Goal: Browse casually: Explore the website without a specific task or goal

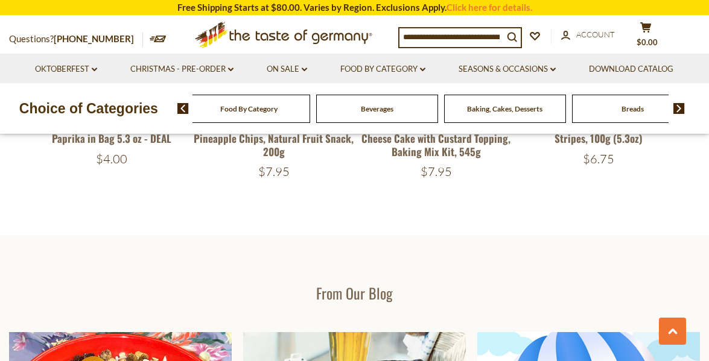
scroll to position [1079, 0]
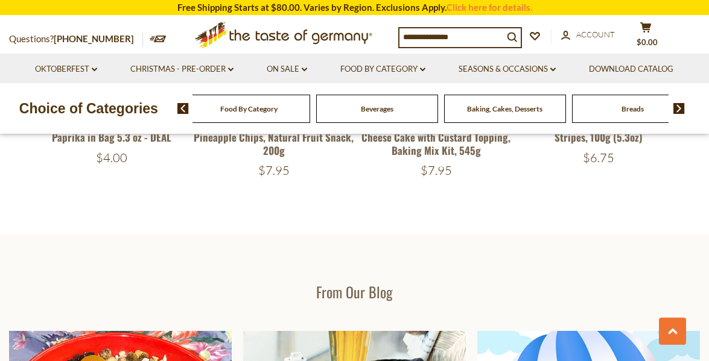
click at [230, 109] on span "Food By Category" at bounding box center [248, 108] width 57 height 9
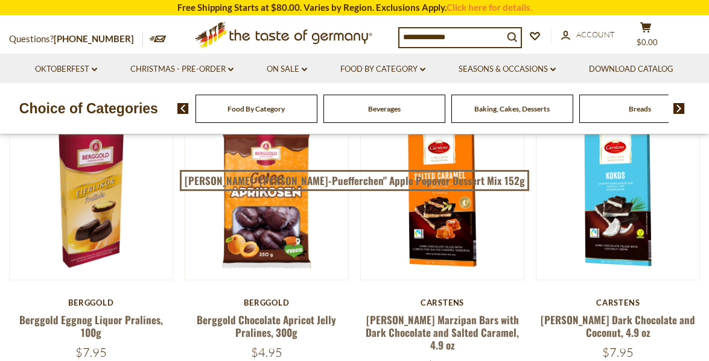
scroll to position [165, 0]
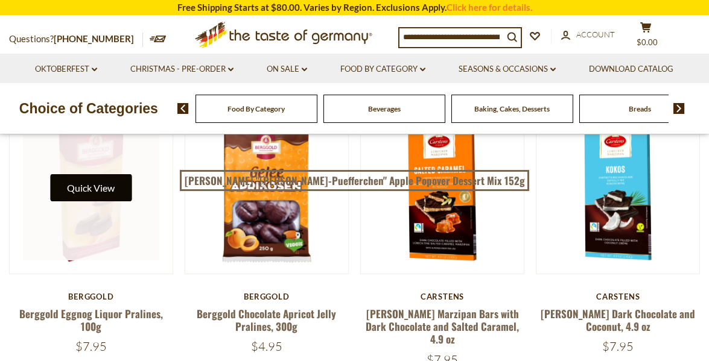
click at [85, 190] on button "Quick View" at bounding box center [90, 187] width 81 height 27
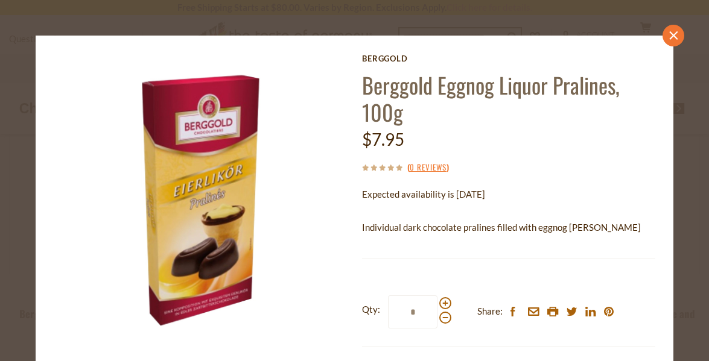
click at [671, 33] on icon at bounding box center [673, 35] width 8 height 8
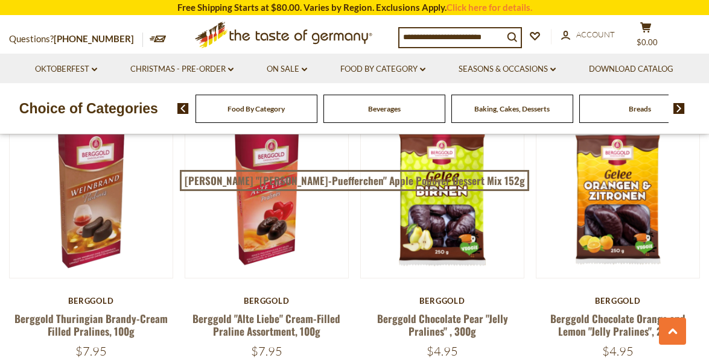
scroll to position [467, 0]
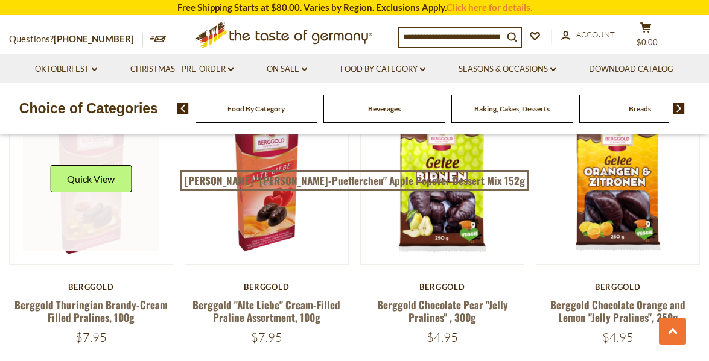
click at [85, 212] on link at bounding box center [91, 183] width 137 height 137
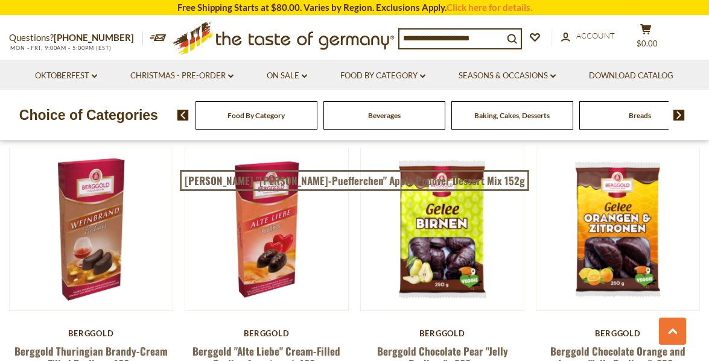
scroll to position [467, 0]
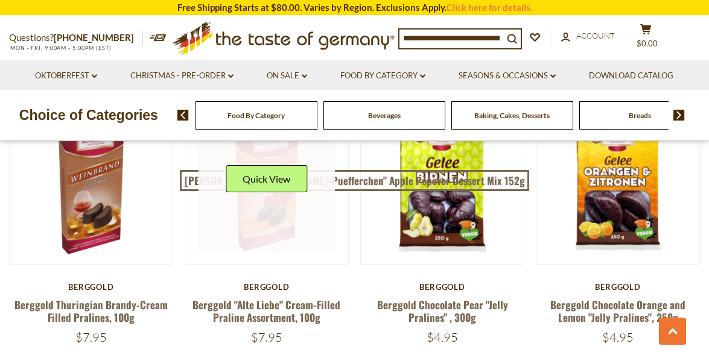
click at [266, 211] on link at bounding box center [266, 183] width 137 height 137
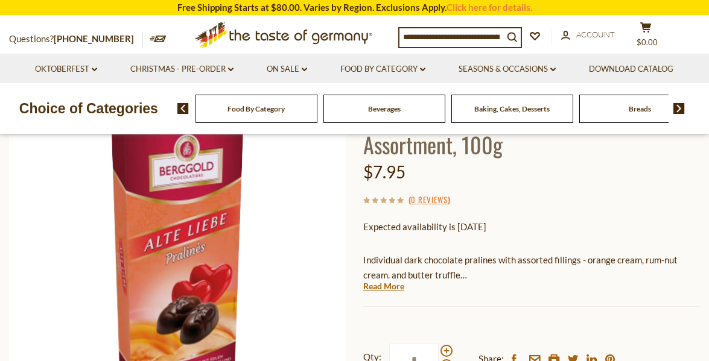
scroll to position [119, 0]
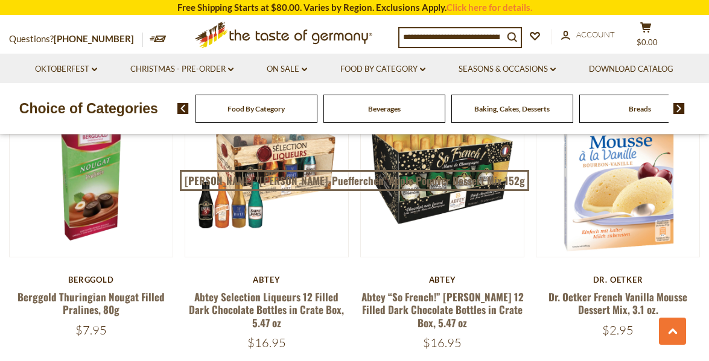
scroll to position [755, 0]
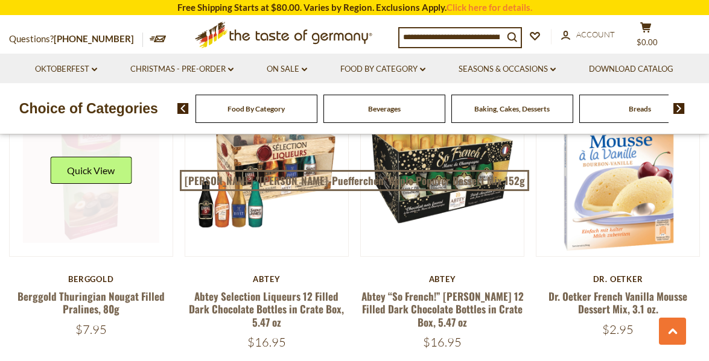
click at [90, 200] on link at bounding box center [91, 175] width 137 height 137
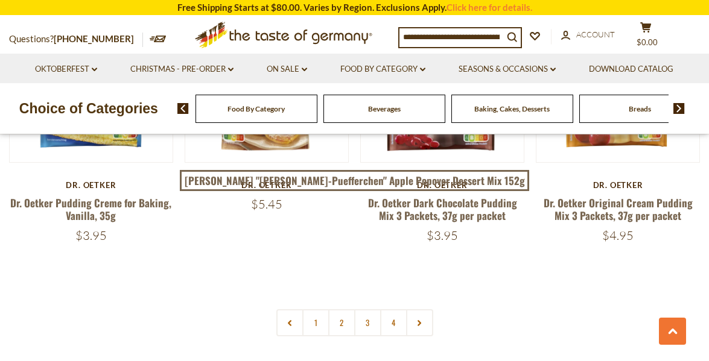
scroll to position [2581, 0]
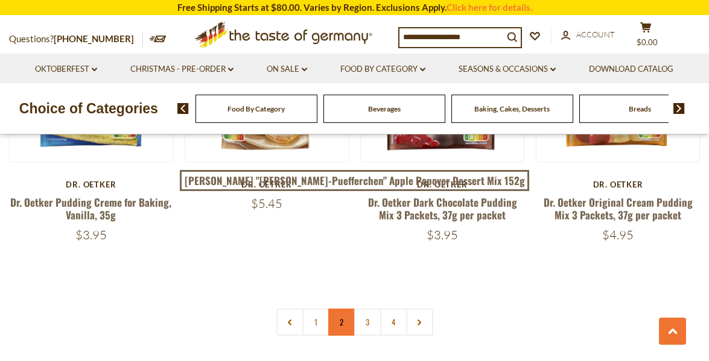
click at [341, 309] on link "2" at bounding box center [341, 322] width 27 height 27
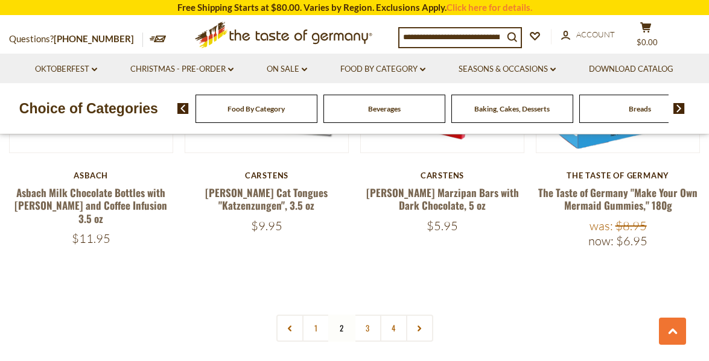
scroll to position [2618, 0]
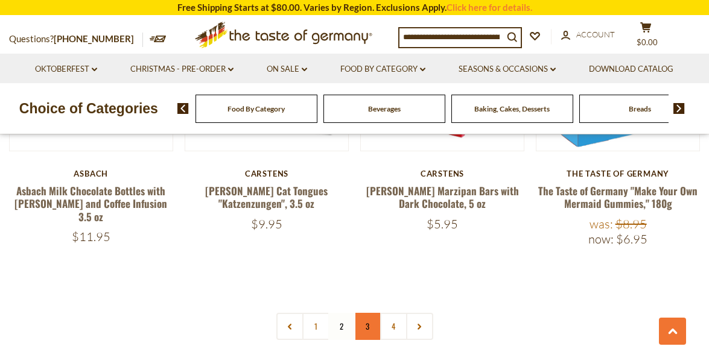
click at [365, 313] on link "3" at bounding box center [367, 326] width 27 height 27
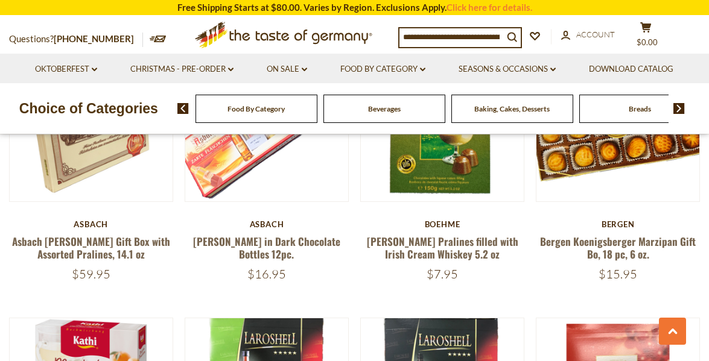
scroll to position [813, 0]
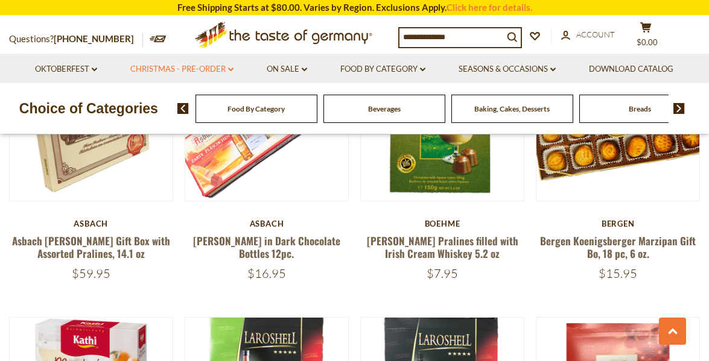
click at [230, 70] on icon at bounding box center [230, 70] width 5 height 4
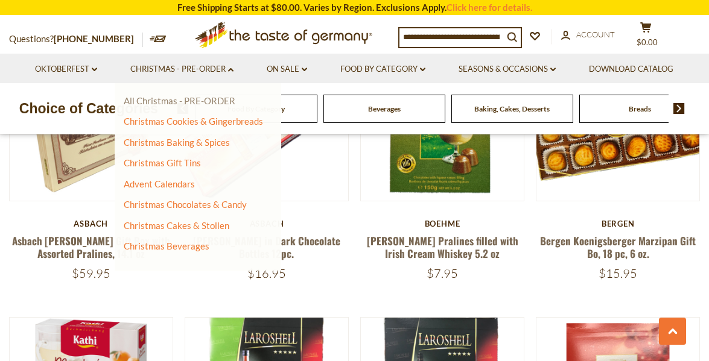
click at [130, 101] on link "All Christmas - PRE-ORDER" at bounding box center [180, 100] width 112 height 11
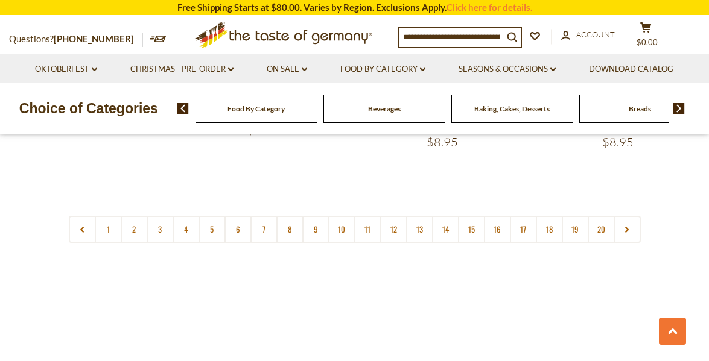
scroll to position [2880, 0]
click at [133, 215] on link "2" at bounding box center [134, 228] width 27 height 27
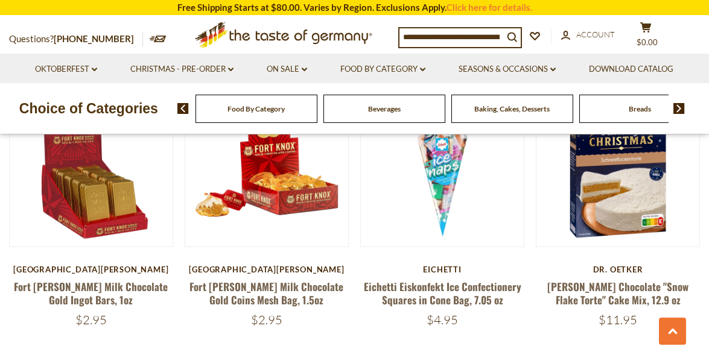
scroll to position [1219, 0]
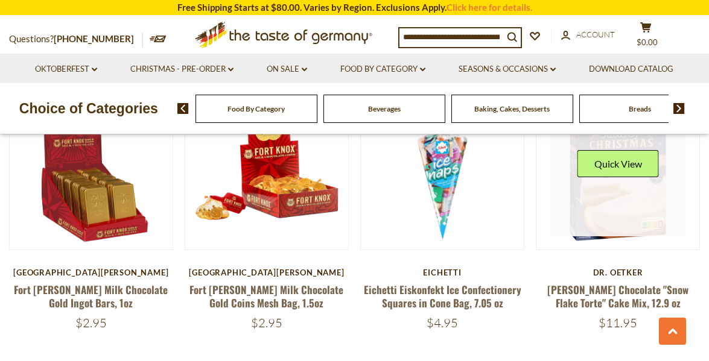
click at [628, 199] on link at bounding box center [617, 168] width 137 height 137
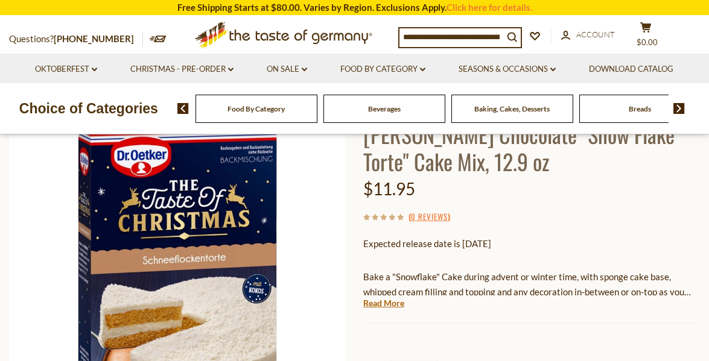
scroll to position [102, 0]
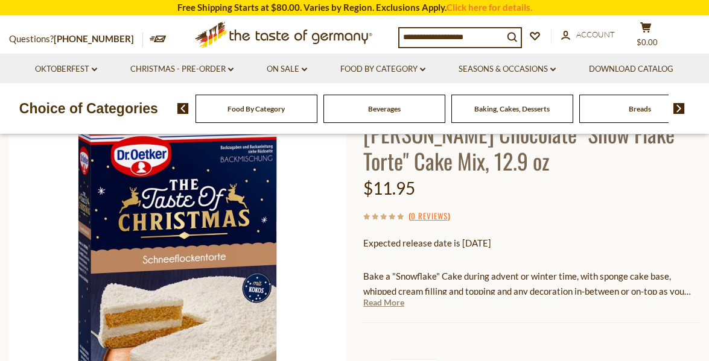
click at [379, 306] on link "Read More" at bounding box center [383, 303] width 41 height 12
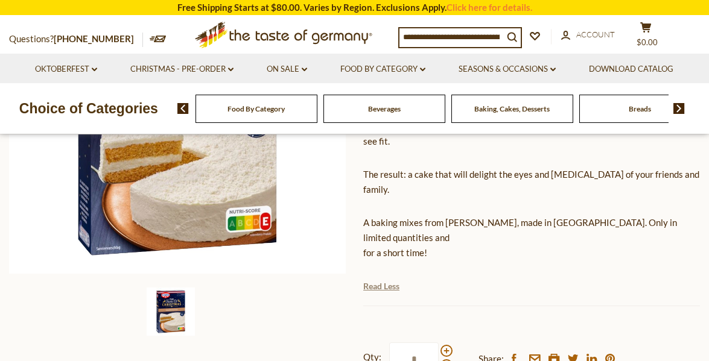
scroll to position [268, 0]
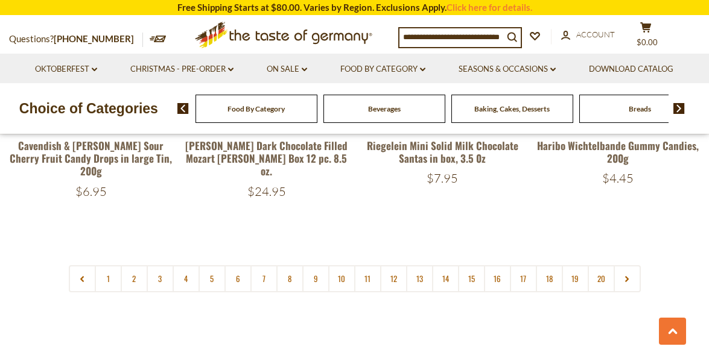
scroll to position [2805, 0]
click at [160, 265] on link "3" at bounding box center [160, 278] width 27 height 27
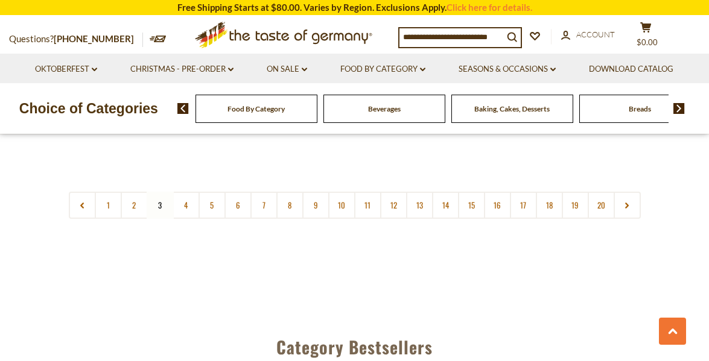
scroll to position [2894, 0]
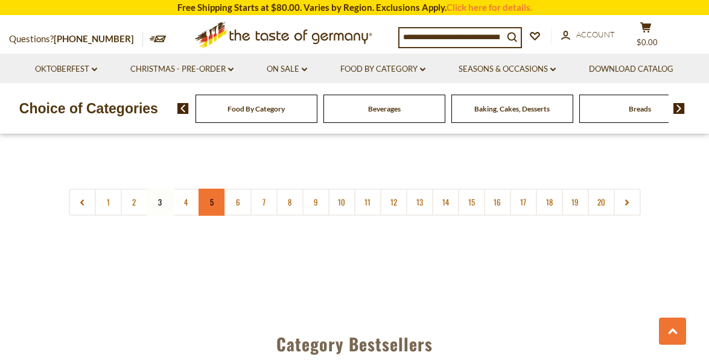
click at [212, 189] on link "5" at bounding box center [211, 202] width 27 height 27
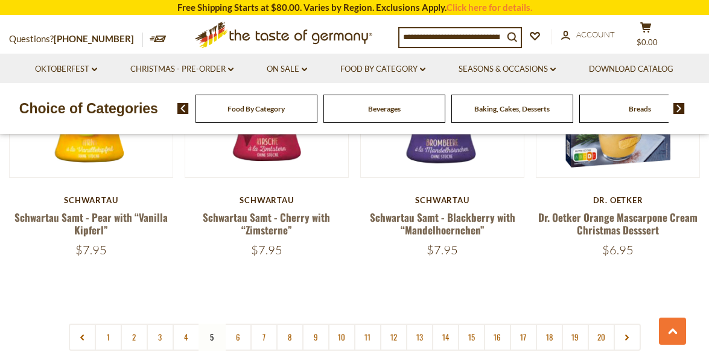
scroll to position [2770, 0]
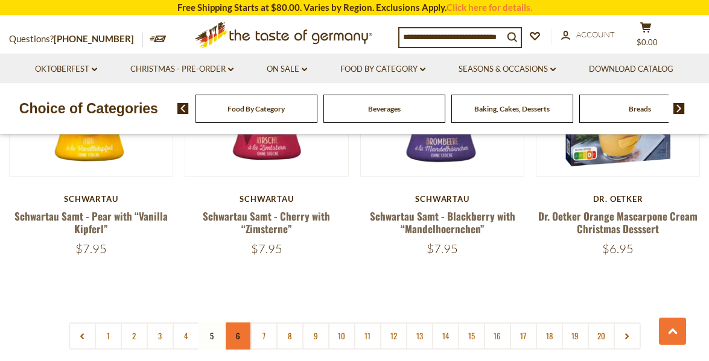
click at [241, 323] on link "6" at bounding box center [237, 336] width 27 height 27
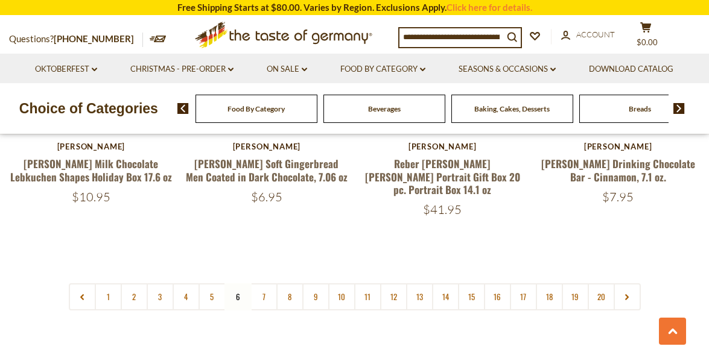
scroll to position [2799, 0]
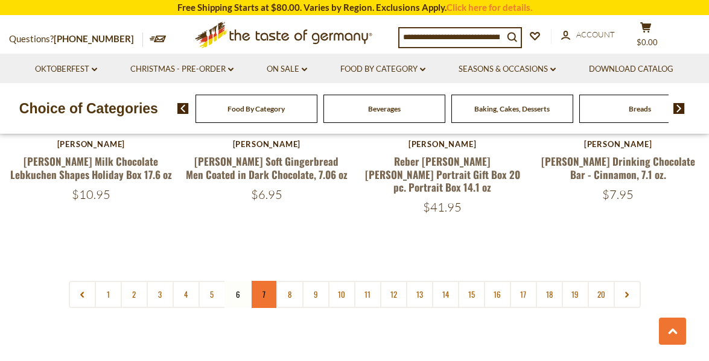
click at [263, 281] on link "7" at bounding box center [263, 294] width 27 height 27
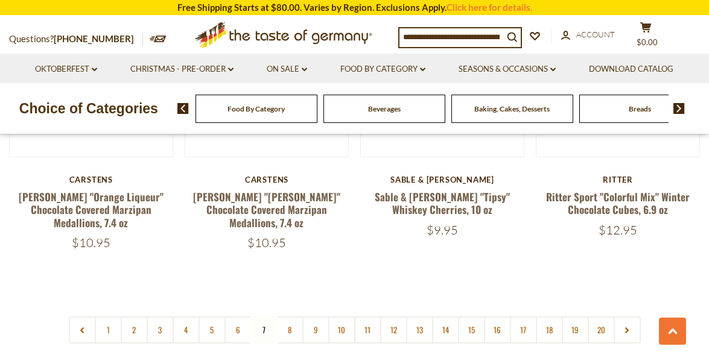
scroll to position [2758, 0]
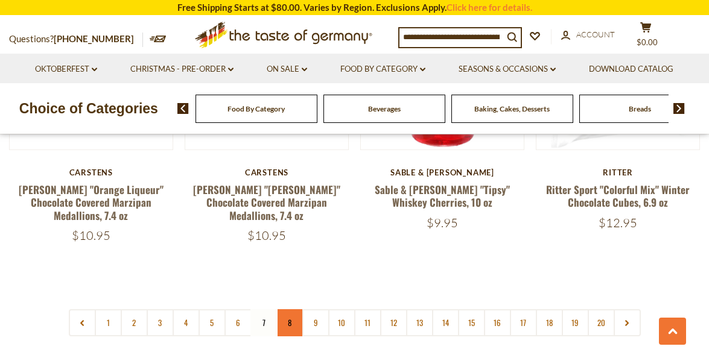
click at [286, 309] on link "8" at bounding box center [289, 322] width 27 height 27
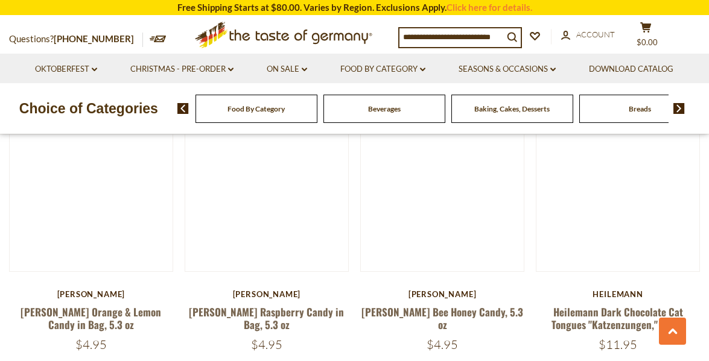
scroll to position [2382, 0]
